Goal: Transaction & Acquisition: Purchase product/service

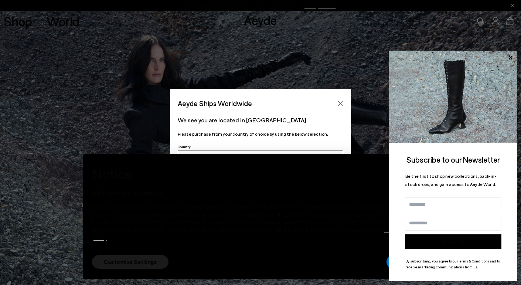
click at [373, 123] on div "Aeyde Ships Worldwide We see you are located in Canada Please purchase from you…" at bounding box center [260, 142] width 521 height 106
click at [341, 101] on icon "Close" at bounding box center [340, 103] width 6 height 6
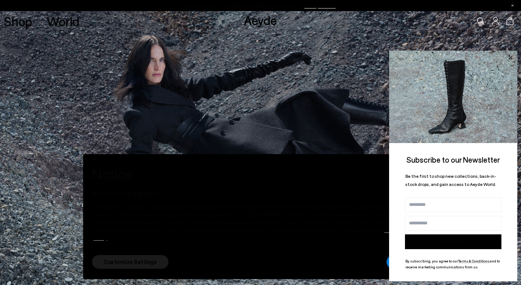
click at [510, 55] on icon at bounding box center [510, 58] width 10 height 10
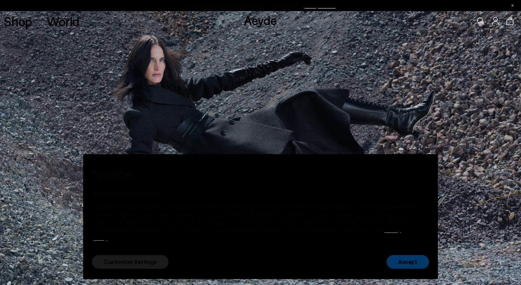
click at [407, 262] on font "Accept" at bounding box center [407, 261] width 19 height 7
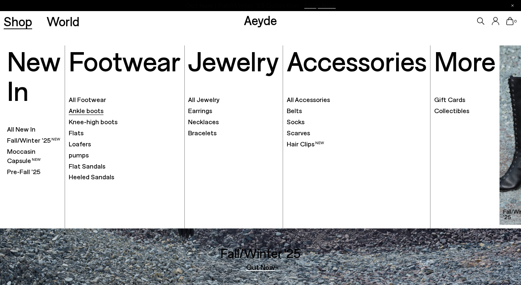
click at [88, 112] on font "Ankle boots" at bounding box center [86, 110] width 35 height 8
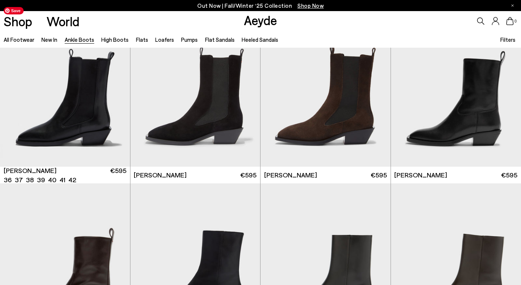
scroll to position [2201, 0]
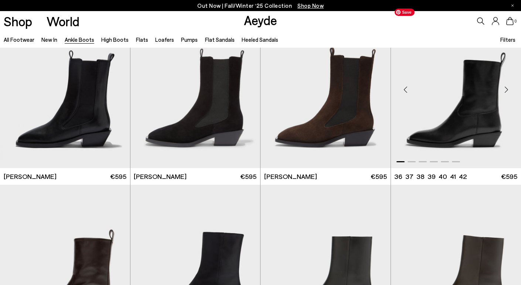
click at [462, 107] on img "1 / 6" at bounding box center [456, 86] width 130 height 163
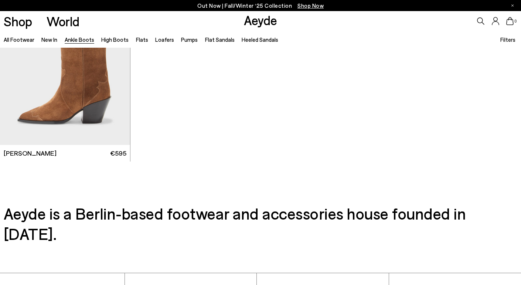
scroll to position [3846, 0]
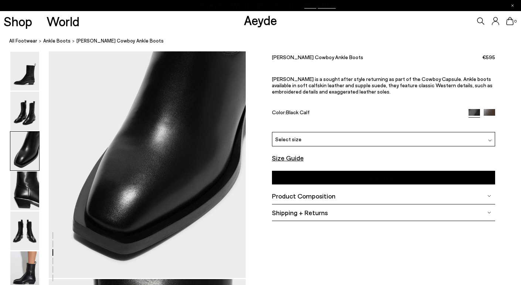
scroll to position [565, 0]
